Goal: Obtain resource: Download file/media

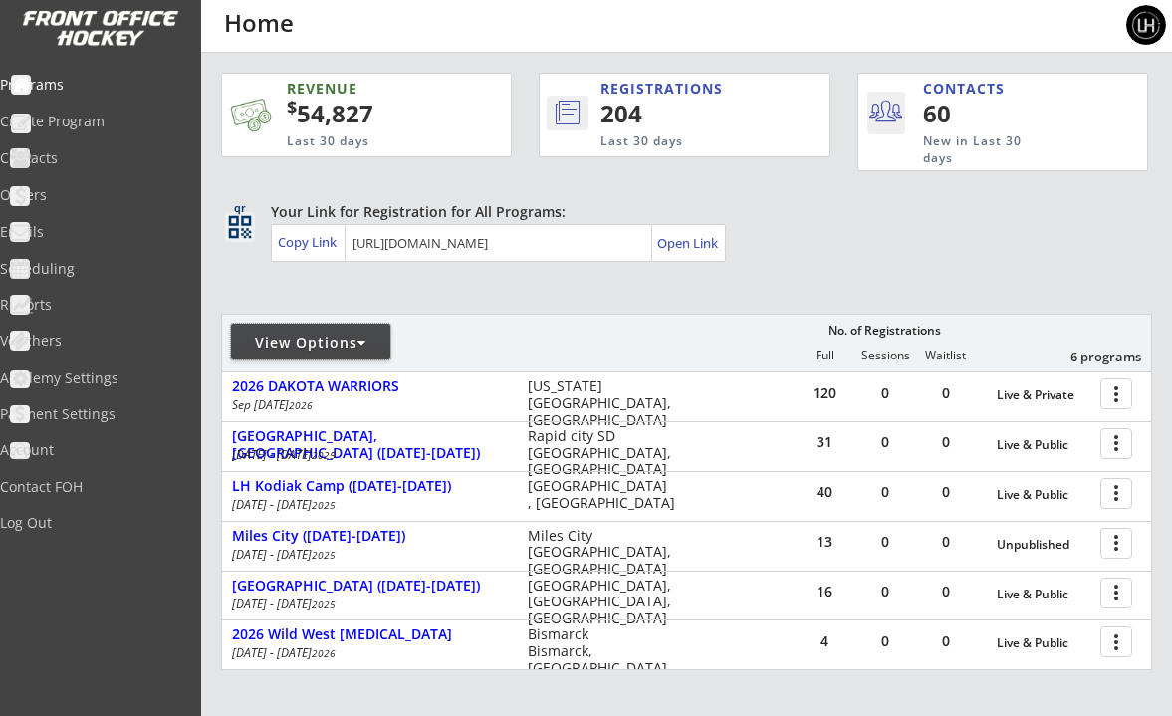
click at [365, 338] on div at bounding box center [361, 343] width 9 height 14
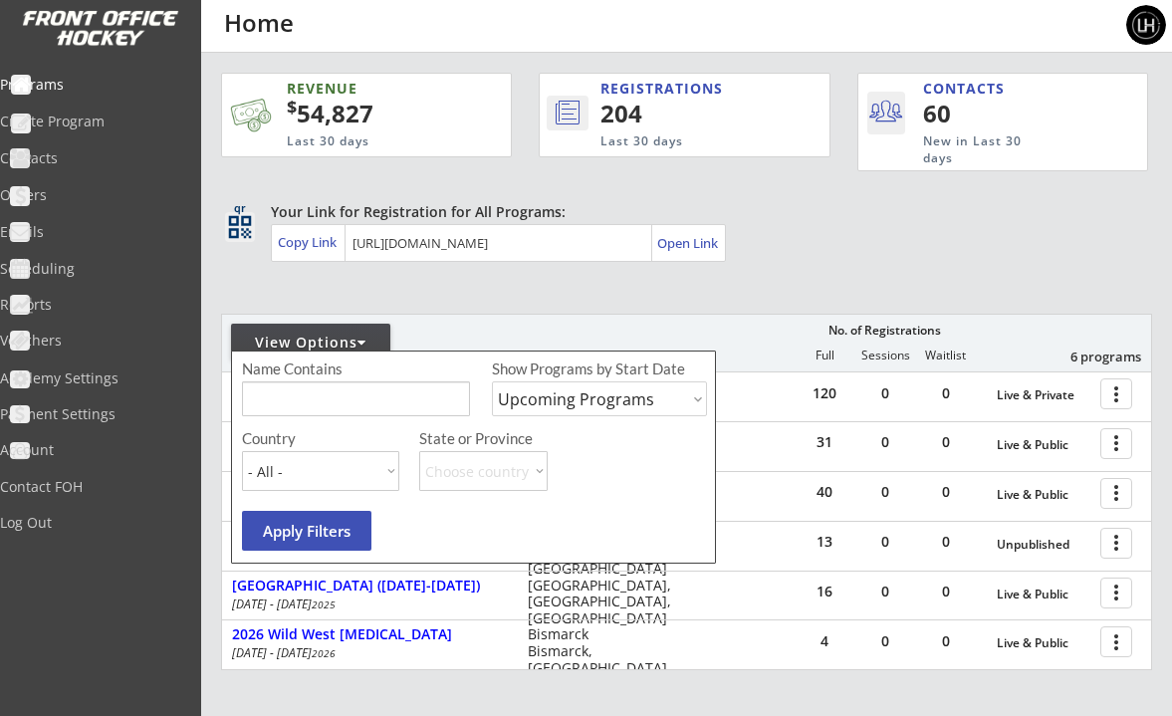
select select ""Past Programs""
click at [343, 527] on button "Apply Filters" at bounding box center [306, 531] width 129 height 40
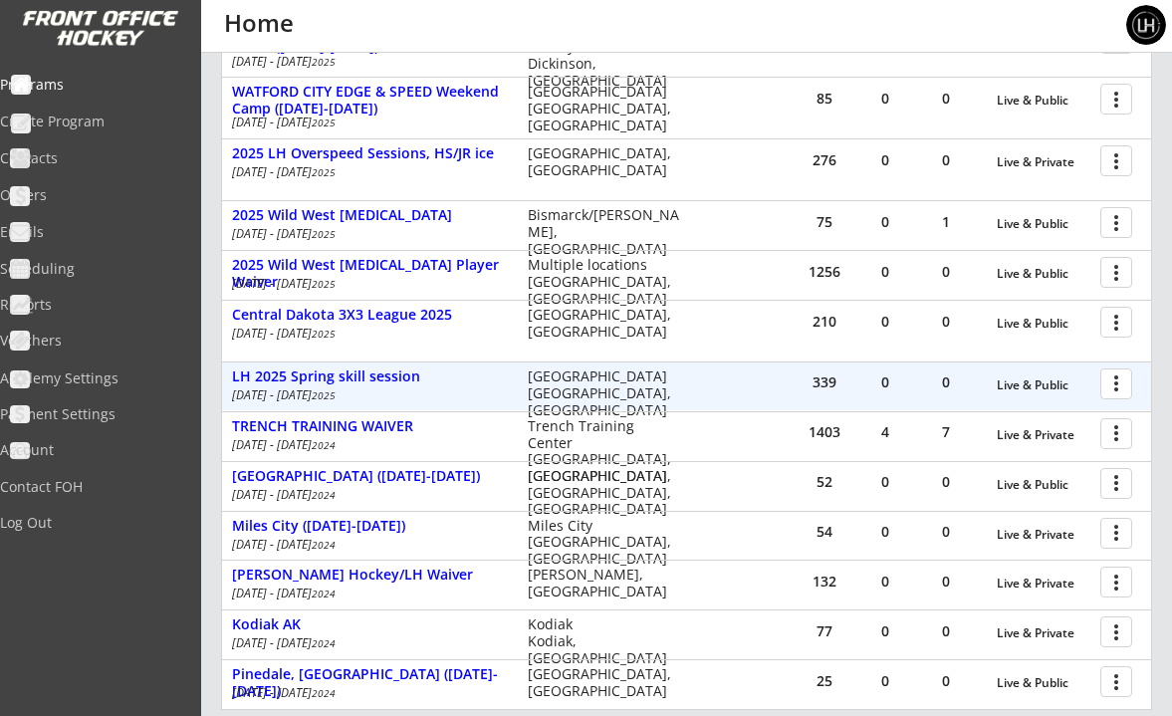
scroll to position [1054, 0]
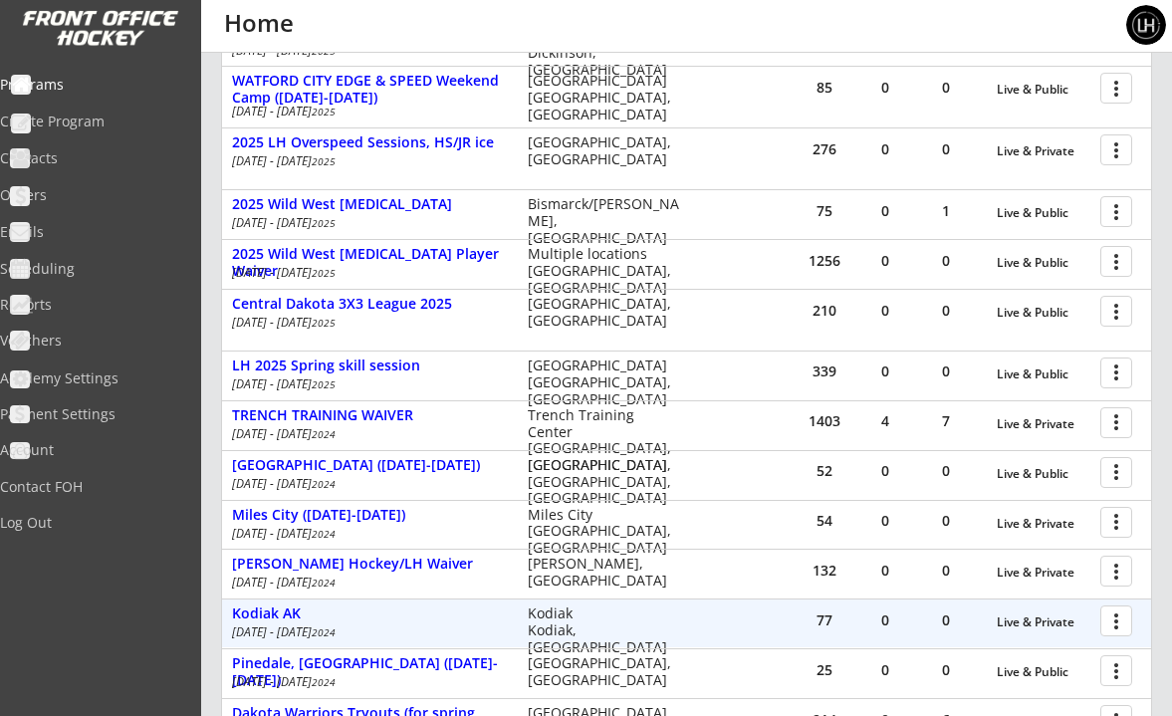
click at [1114, 607] on div at bounding box center [1119, 619] width 35 height 35
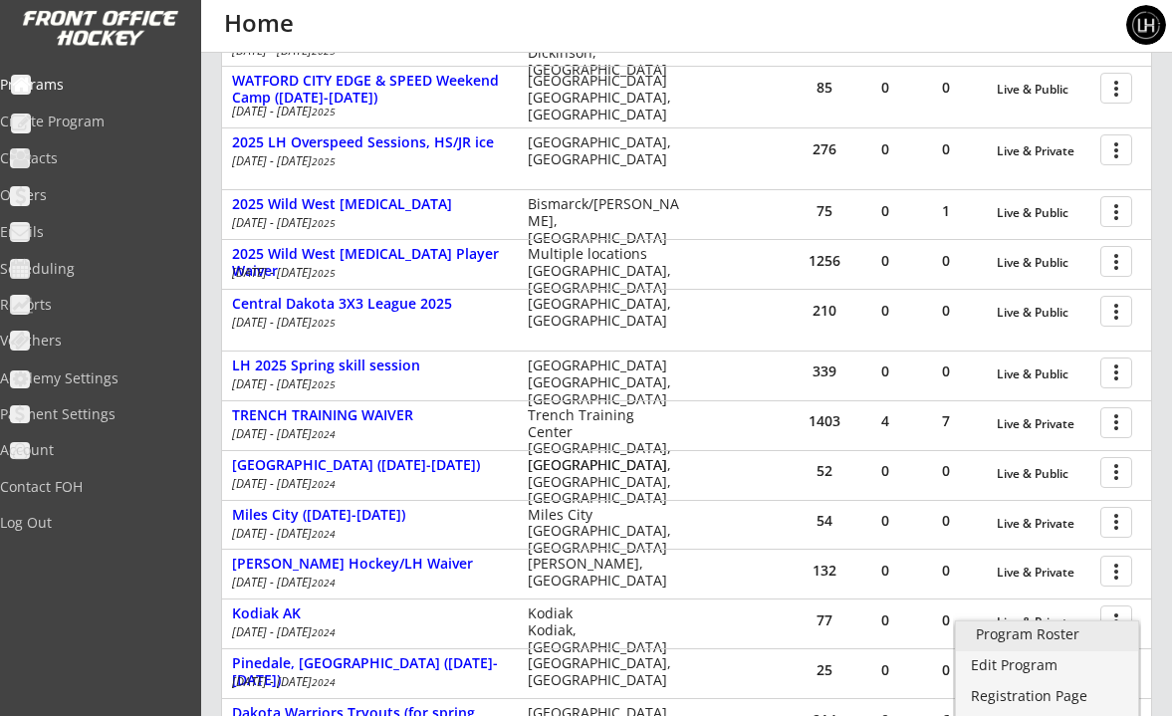
click at [1035, 633] on div "Program Roster" at bounding box center [1047, 634] width 142 height 14
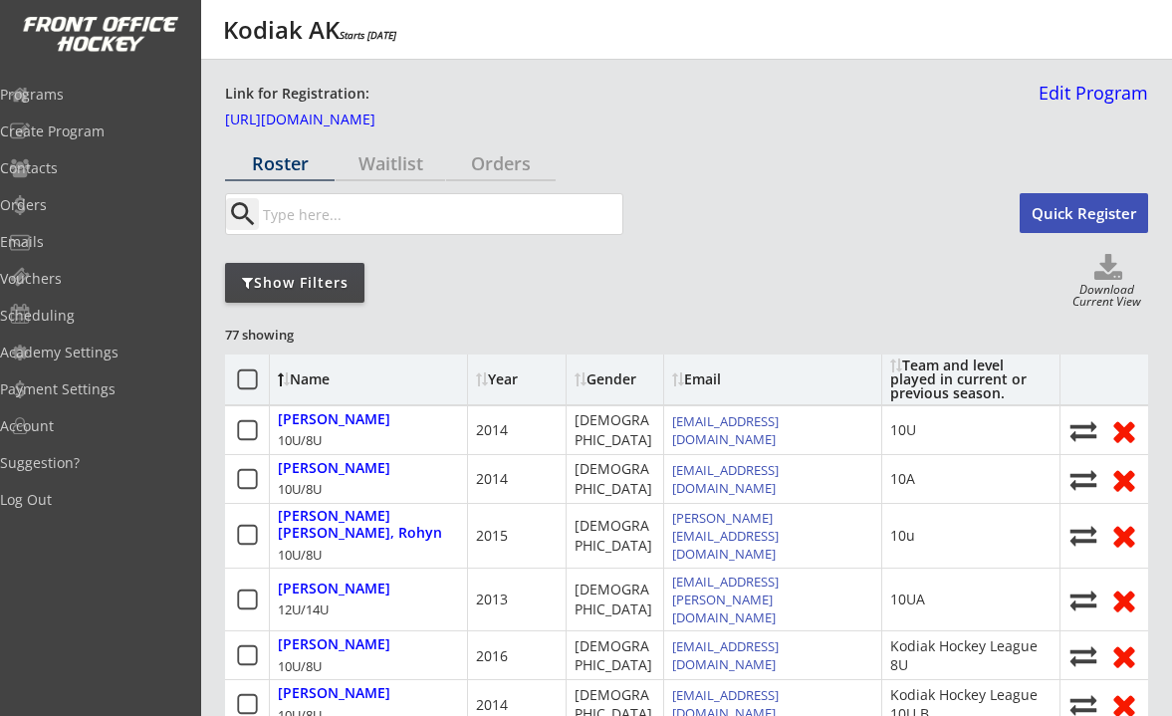
click at [1098, 279] on use at bounding box center [1108, 267] width 28 height 26
select select ""Player Info""
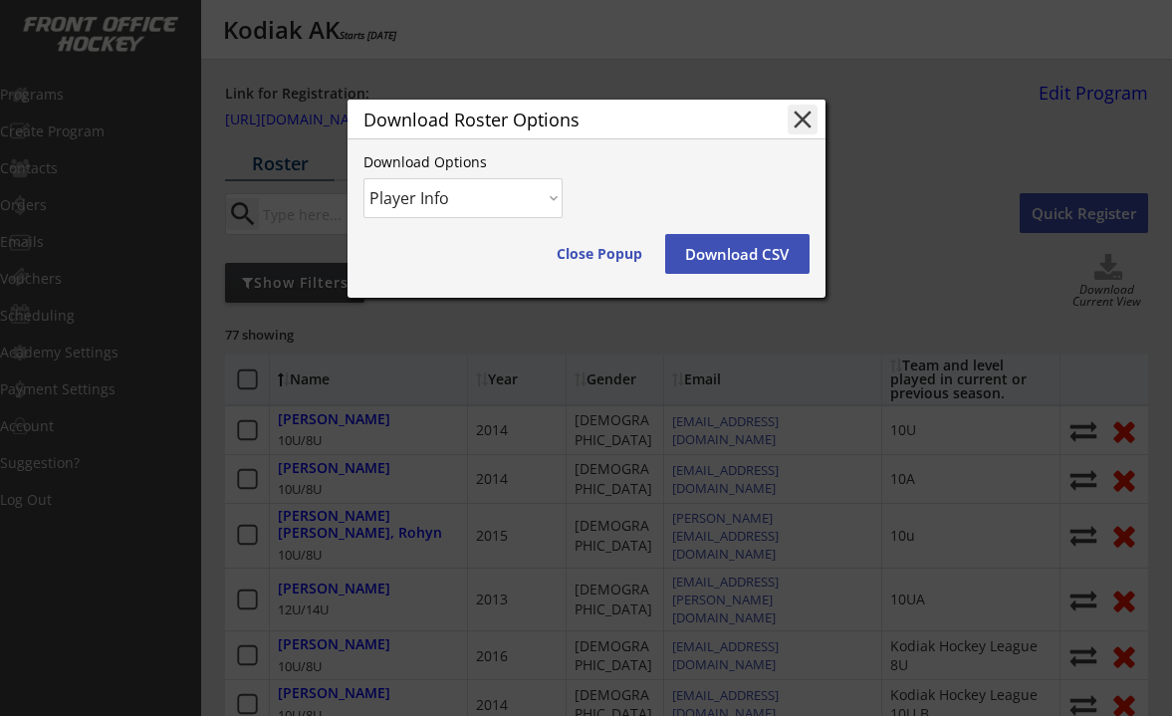
click at [755, 240] on button "Download CSV" at bounding box center [737, 254] width 144 height 40
